Goal: Task Accomplishment & Management: Complete application form

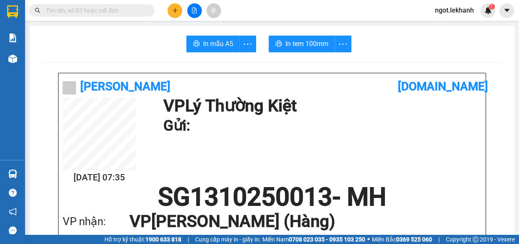
click at [170, 5] on button at bounding box center [175, 10] width 15 height 15
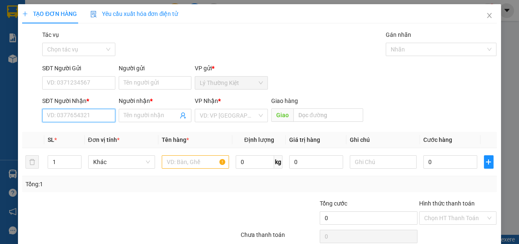
click at [73, 119] on input "SĐT Người Nhận *" at bounding box center [78, 115] width 73 height 13
click at [81, 134] on div "0327582879 - LOAN" at bounding box center [78, 131] width 62 height 9
type input "0327582879"
type input "LOAN"
type input "30.000"
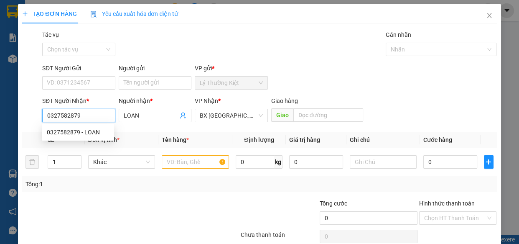
type input "30.000"
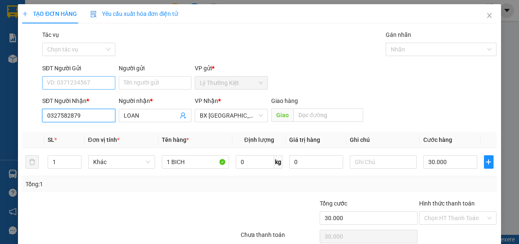
type input "0327582879"
click at [99, 82] on input "SĐT Người Gửi" at bounding box center [78, 82] width 73 height 13
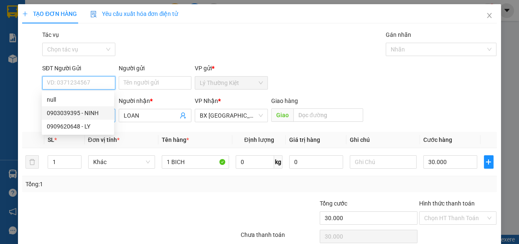
drag, startPoint x: 101, startPoint y: 109, endPoint x: 107, endPoint y: 115, distance: 7.7
click at [101, 109] on div "0903039395 - NINH" at bounding box center [78, 112] width 62 height 9
type input "0903039395"
type input "NINH"
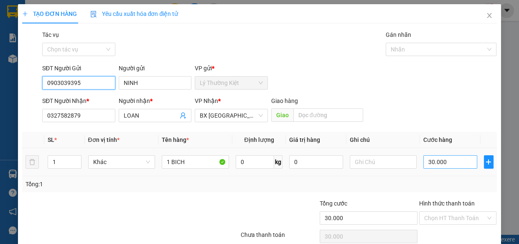
scroll to position [36, 0]
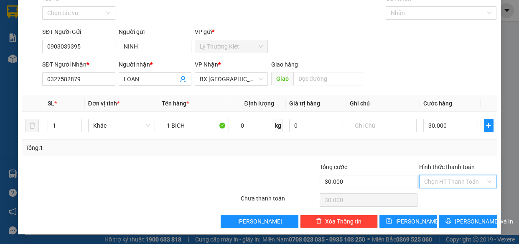
click at [468, 181] on input "Hình thức thanh toán" at bounding box center [455, 181] width 62 height 13
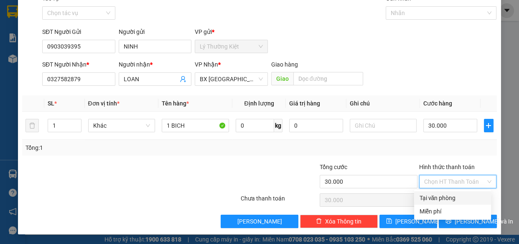
click at [466, 196] on div "Tại văn phòng" at bounding box center [452, 197] width 67 height 9
type input "0"
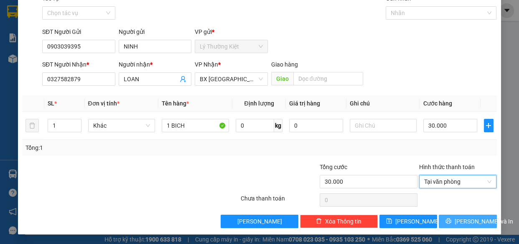
click at [471, 220] on span "[PERSON_NAME] và In" at bounding box center [484, 220] width 59 height 9
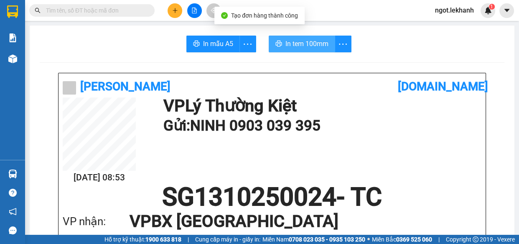
click at [302, 41] on span "In tem 100mm" at bounding box center [306, 43] width 43 height 10
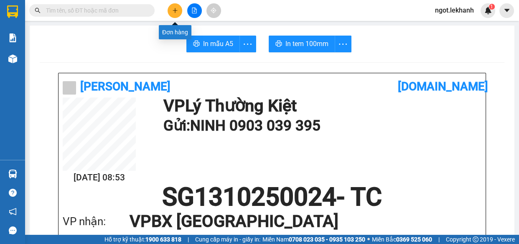
click at [173, 12] on icon "plus" at bounding box center [175, 11] width 6 height 6
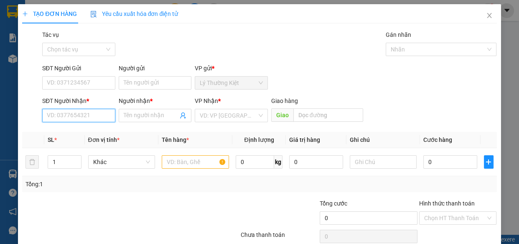
click at [111, 110] on input "SĐT Người Nhận *" at bounding box center [78, 115] width 73 height 13
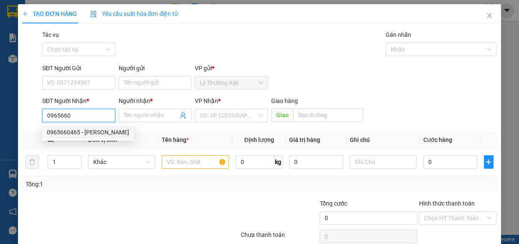
click at [84, 131] on div "0965660465 - [PERSON_NAME]" at bounding box center [88, 131] width 82 height 9
type input "0965660465"
type input "HUYỀN"
type input "30.000"
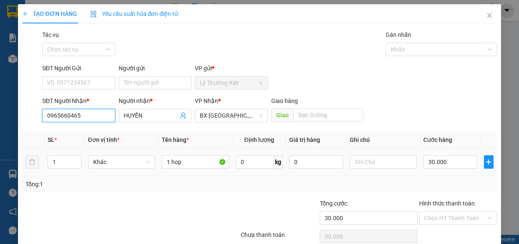
scroll to position [36, 0]
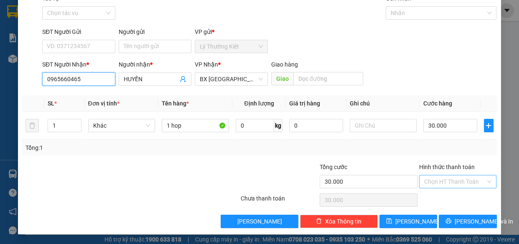
type input "0965660465"
click at [461, 185] on input "Hình thức thanh toán" at bounding box center [455, 181] width 62 height 13
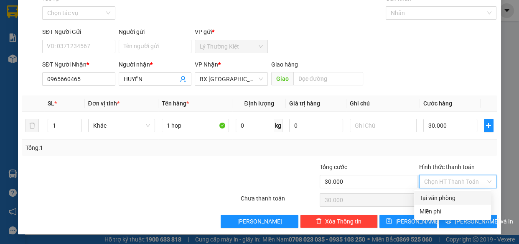
click at [463, 194] on div "Tại văn phòng" at bounding box center [452, 197] width 67 height 9
type input "0"
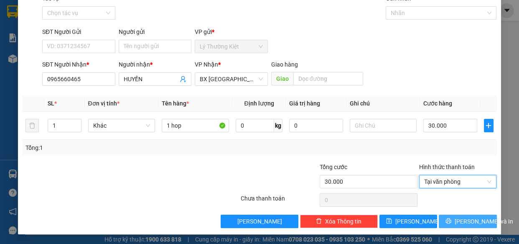
click at [467, 221] on span "[PERSON_NAME] và In" at bounding box center [484, 220] width 59 height 9
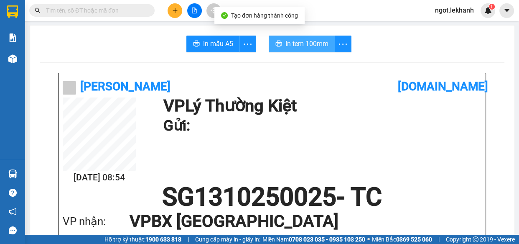
click at [299, 45] on span "In tem 100mm" at bounding box center [306, 43] width 43 height 10
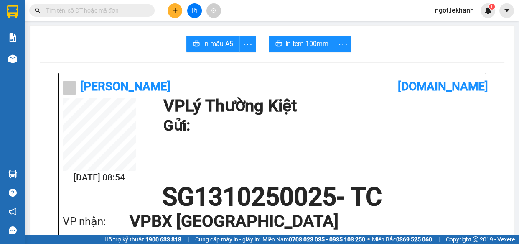
click at [173, 12] on icon "plus" at bounding box center [175, 11] width 6 height 6
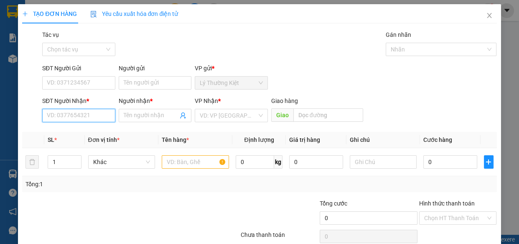
click at [67, 115] on input "SĐT Người Nhận *" at bounding box center [78, 115] width 73 height 13
click at [69, 130] on div "0979574209 - HƯNG" at bounding box center [78, 131] width 62 height 9
type input "0979574209"
type input "HƯNG"
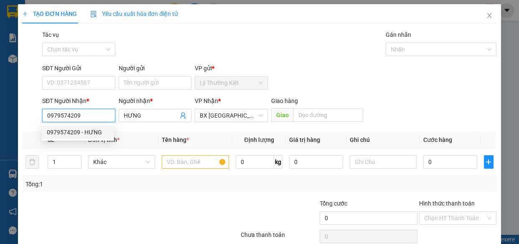
type input "250.000"
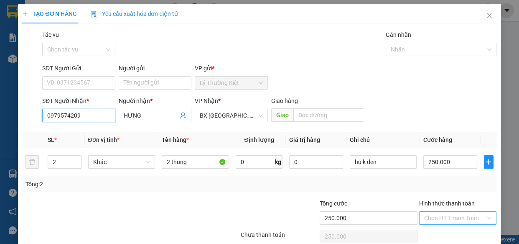
scroll to position [36, 0]
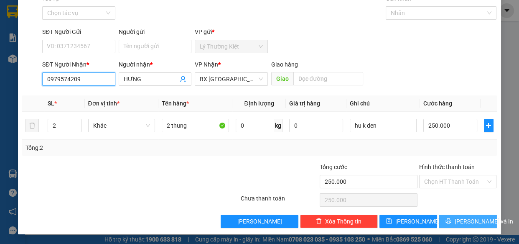
type input "0979574209"
click at [451, 217] on button "[PERSON_NAME] và In" at bounding box center [468, 220] width 58 height 13
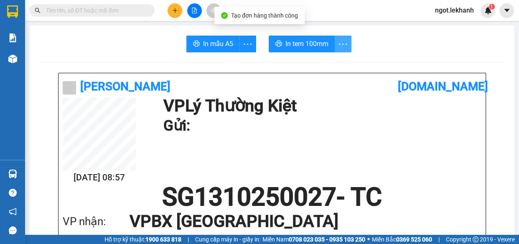
click at [341, 42] on icon "more" at bounding box center [343, 44] width 10 height 10
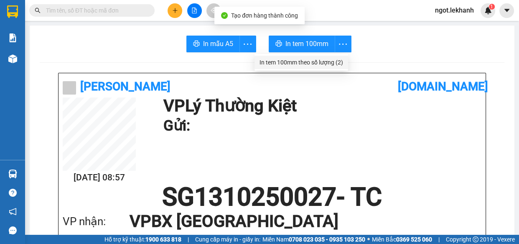
click at [331, 64] on div "In tem 100mm theo số lượng (2)" at bounding box center [301, 62] width 84 height 9
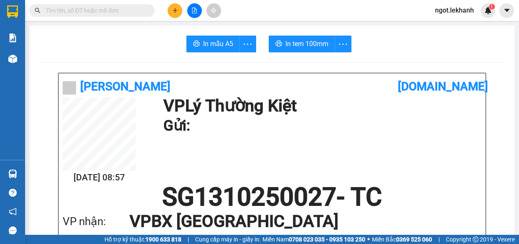
click at [172, 11] on icon "plus" at bounding box center [175, 11] width 6 height 6
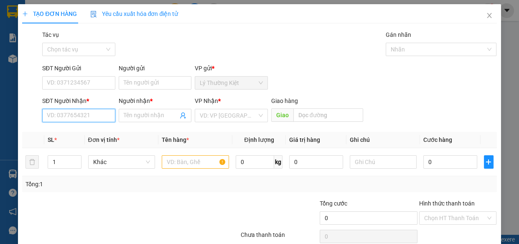
click at [94, 112] on input "SĐT Người Nhận *" at bounding box center [78, 115] width 73 height 13
type input "0363109472"
click at [124, 119] on input "Người nhận *" at bounding box center [151, 115] width 55 height 9
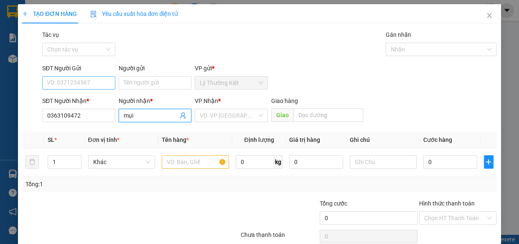
type input "mụi"
click at [95, 89] on input "SĐT Người Gửi" at bounding box center [78, 82] width 73 height 13
type input "0939609506"
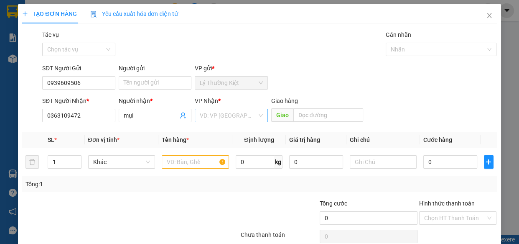
click at [221, 112] on input "search" at bounding box center [228, 115] width 57 height 13
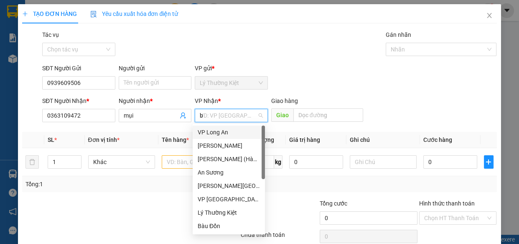
type input "ba"
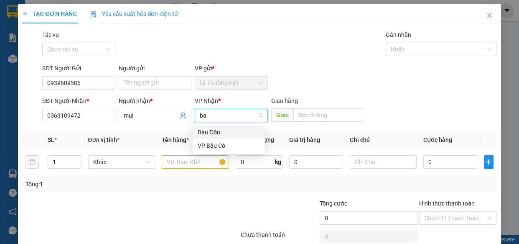
click at [214, 127] on div "Bàu Đồn" at bounding box center [229, 131] width 62 height 9
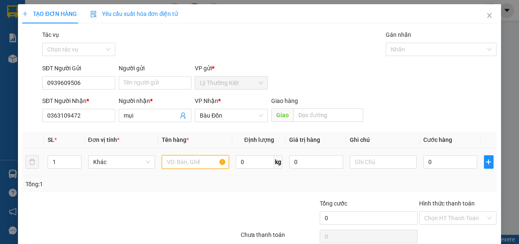
click at [190, 165] on input "text" at bounding box center [195, 161] width 67 height 13
click at [221, 120] on span "Bàu Đồn" at bounding box center [231, 115] width 63 height 13
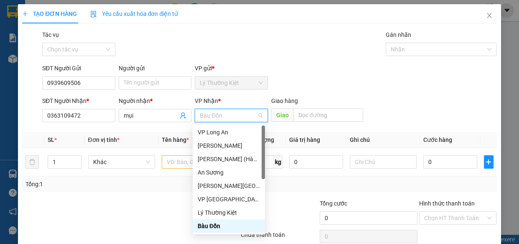
type input "n"
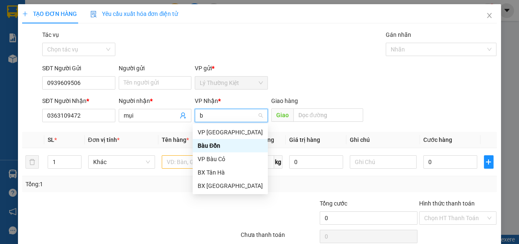
type input "ba"
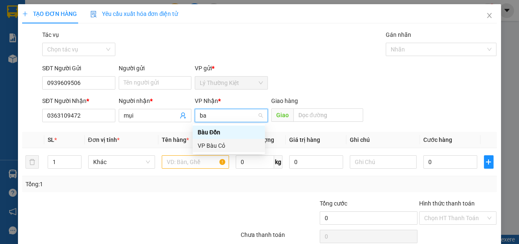
click at [226, 142] on div "VP Bàu Cỏ" at bounding box center [229, 145] width 62 height 9
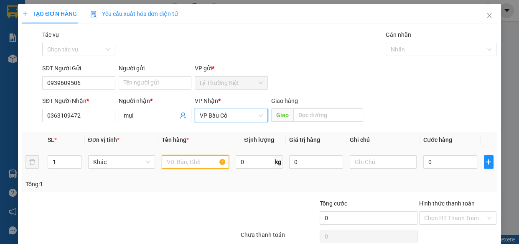
click at [198, 157] on input "text" at bounding box center [195, 161] width 67 height 13
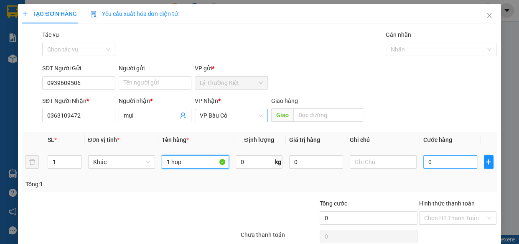
type input "1 hop"
click at [445, 158] on input "0" at bounding box center [450, 161] width 54 height 13
type input "4"
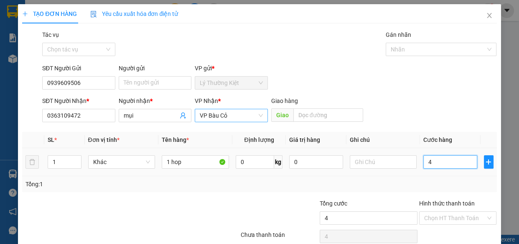
type input "40"
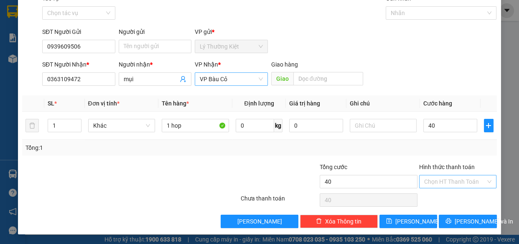
type input "40.000"
click at [473, 179] on input "Hình thức thanh toán" at bounding box center [455, 181] width 62 height 13
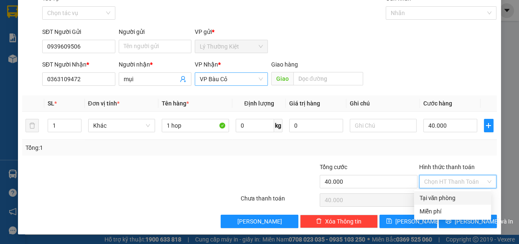
click at [465, 194] on div "Tại văn phòng" at bounding box center [452, 197] width 67 height 9
type input "0"
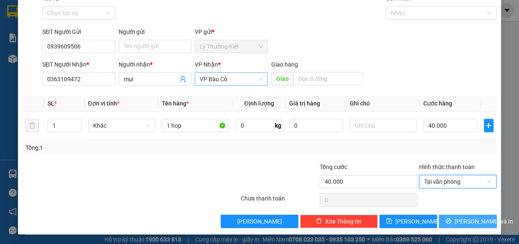
click at [461, 223] on span "[PERSON_NAME] và In" at bounding box center [484, 220] width 59 height 9
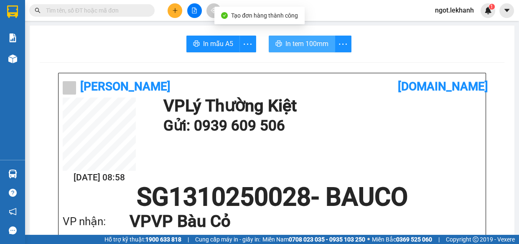
click at [287, 46] on span "In tem 100mm" at bounding box center [306, 43] width 43 height 10
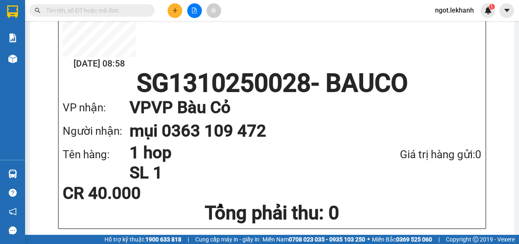
click at [167, 8] on div at bounding box center [194, 10] width 63 height 15
click at [179, 10] on button at bounding box center [175, 10] width 15 height 15
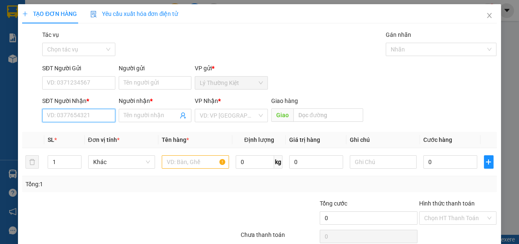
click at [97, 112] on input "SĐT Người Nhận *" at bounding box center [78, 115] width 73 height 13
click at [79, 130] on div "0384916967 - cô tuyết" at bounding box center [78, 131] width 62 height 9
type input "0384916967"
type input "cô tuyết"
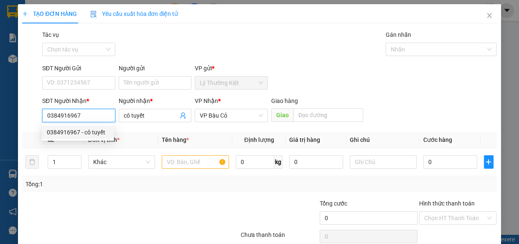
type input "40.000"
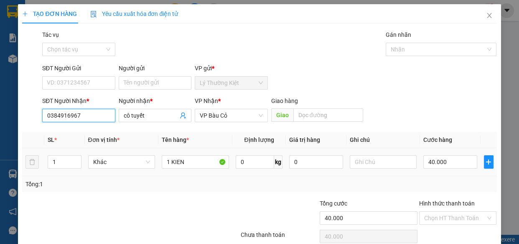
scroll to position [36, 0]
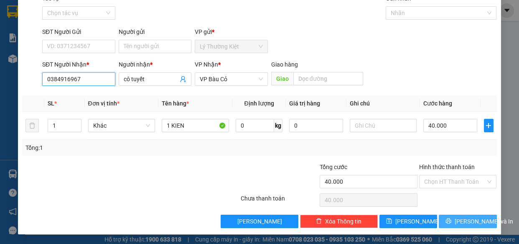
type input "0384916967"
click at [464, 222] on span "[PERSON_NAME] và In" at bounding box center [484, 220] width 59 height 9
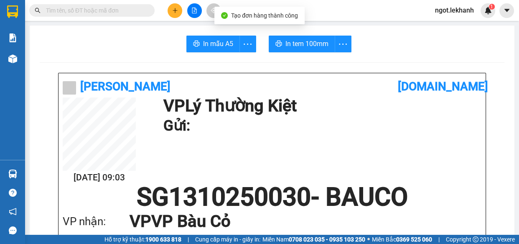
click at [297, 42] on span "In tem 100mm" at bounding box center [306, 43] width 43 height 10
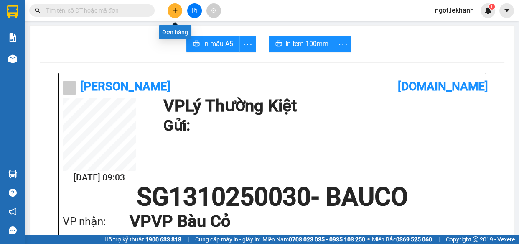
click at [179, 8] on button at bounding box center [175, 10] width 15 height 15
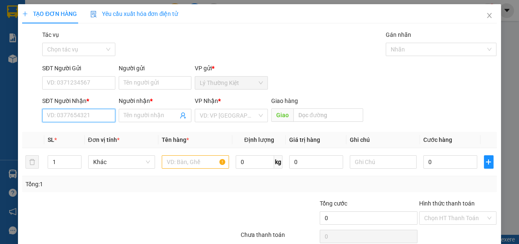
click at [87, 119] on input "SĐT Người Nhận *" at bounding box center [78, 115] width 73 height 13
click at [94, 130] on div "0932754756 - SANG" at bounding box center [78, 131] width 62 height 9
type input "0932754756"
type input "SANG"
type input "30.000"
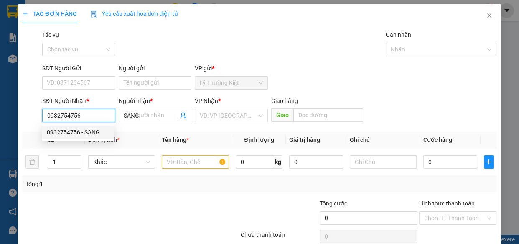
type input "30.000"
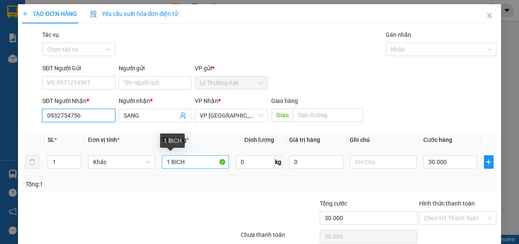
type input "0932754756"
click at [196, 166] on input "1 BICH" at bounding box center [195, 161] width 67 height 13
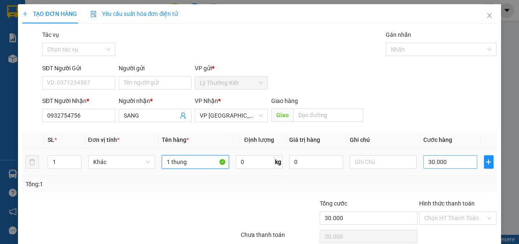
type input "1 thung"
click at [448, 163] on input "30.000" at bounding box center [450, 161] width 54 height 13
type input "4"
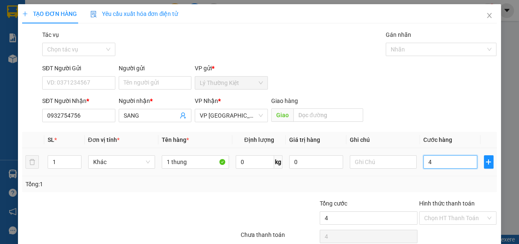
type input "40"
type input "40.000"
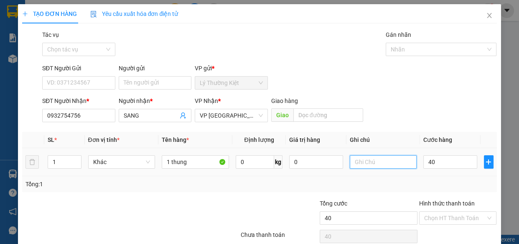
type input "40.000"
click at [364, 169] on div at bounding box center [383, 161] width 67 height 17
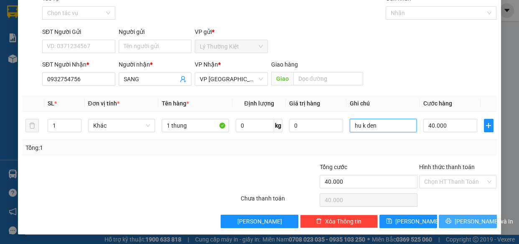
type input "hu k den"
click at [462, 221] on span "[PERSON_NAME] và In" at bounding box center [484, 220] width 59 height 9
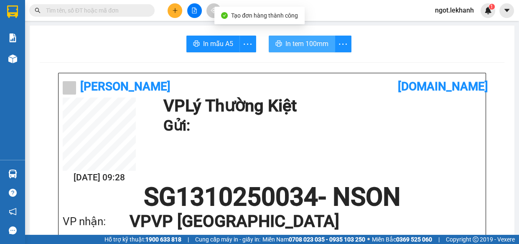
click at [312, 48] on span "In tem 100mm" at bounding box center [306, 43] width 43 height 10
